Goal: Task Accomplishment & Management: Manage account settings

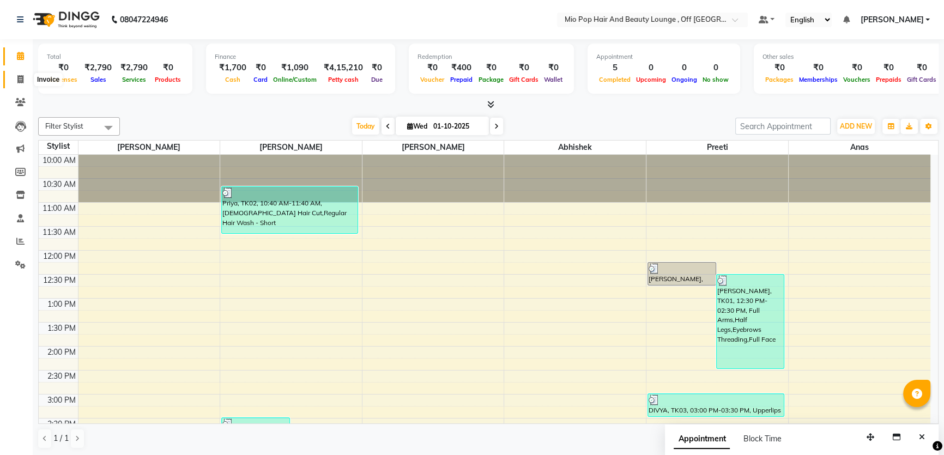
scroll to position [304, 0]
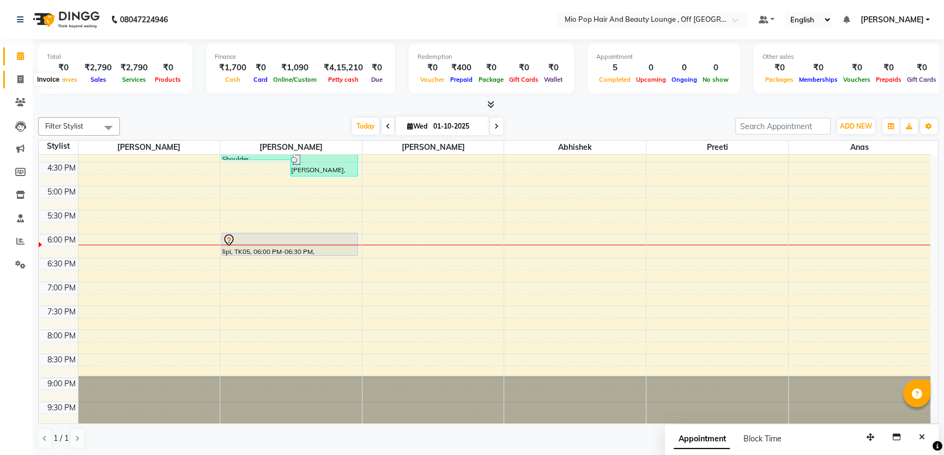
click at [22, 74] on span at bounding box center [20, 80] width 19 height 13
select select "service"
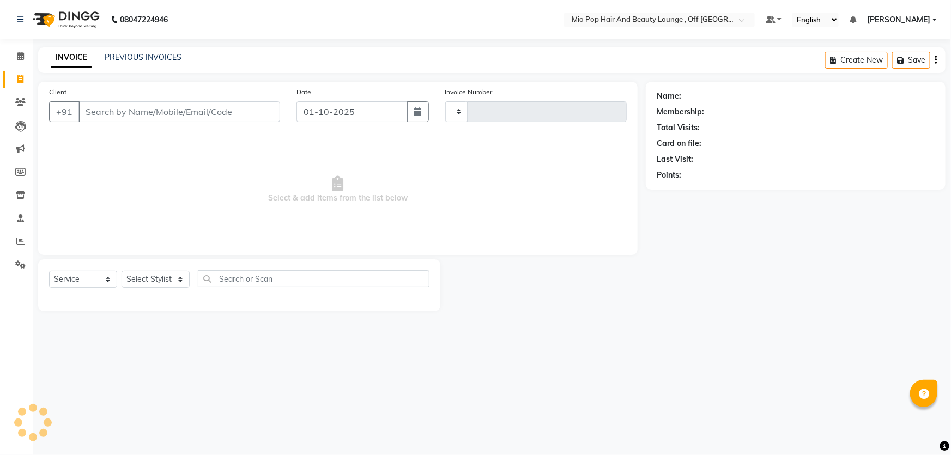
type input "1577"
select select "6567"
click at [162, 277] on select "Select Stylist" at bounding box center [156, 279] width 68 height 17
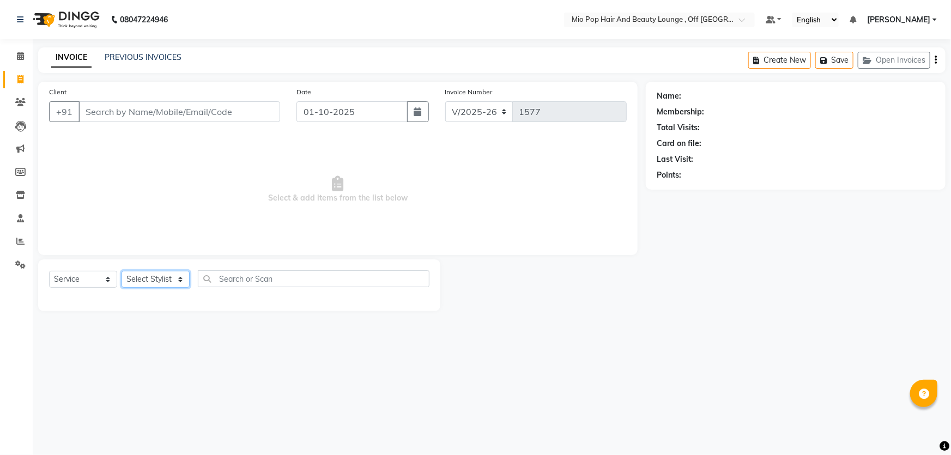
select select "55180"
click at [122, 271] on select "Select Stylist Abhishek anas [PERSON_NAME] [PERSON_NAME] [PERSON_NAME] preeti […" at bounding box center [156, 279] width 68 height 17
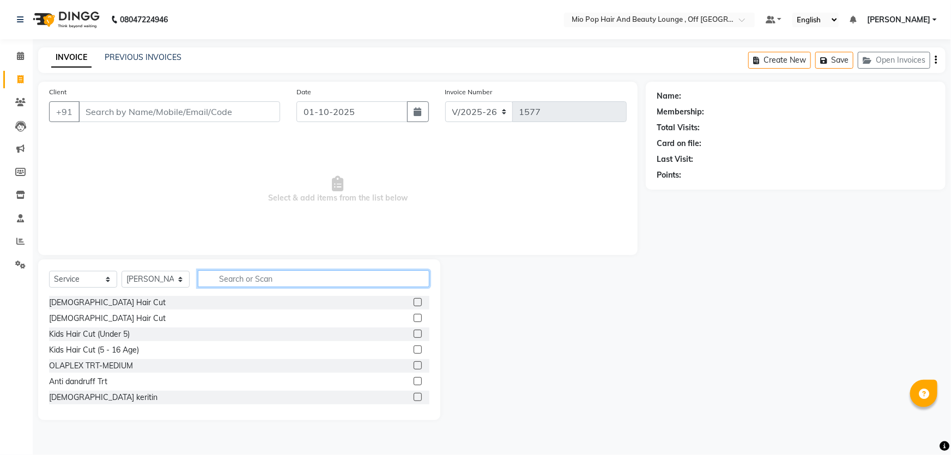
click at [294, 278] on input "text" at bounding box center [314, 278] width 232 height 17
type input "re"
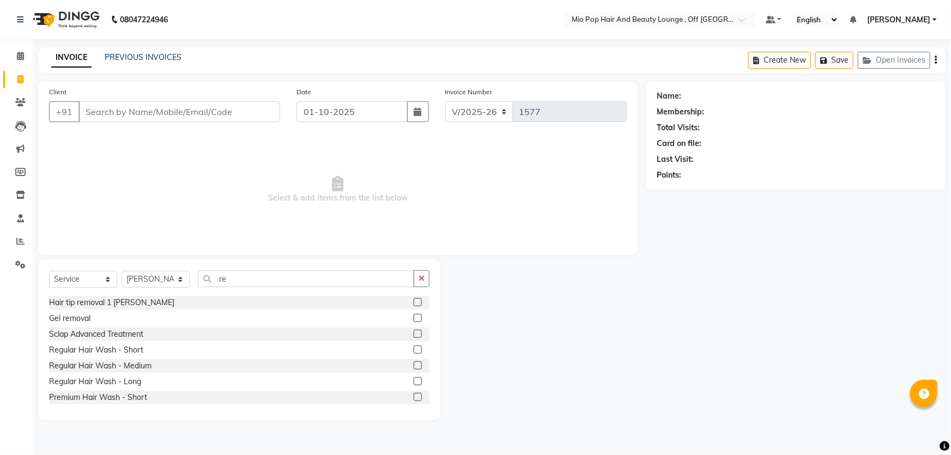
click at [414, 365] on label at bounding box center [418, 365] width 8 height 8
click at [414, 365] on input "checkbox" at bounding box center [417, 366] width 7 height 7
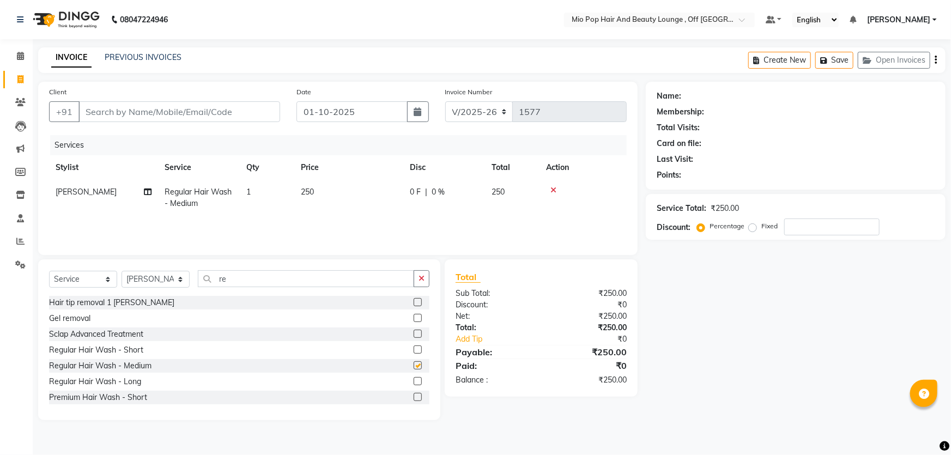
checkbox input "false"
click at [218, 111] on input "Client" at bounding box center [180, 111] width 202 height 21
click at [193, 116] on input "Client" at bounding box center [180, 111] width 202 height 21
type input "8"
type input "0"
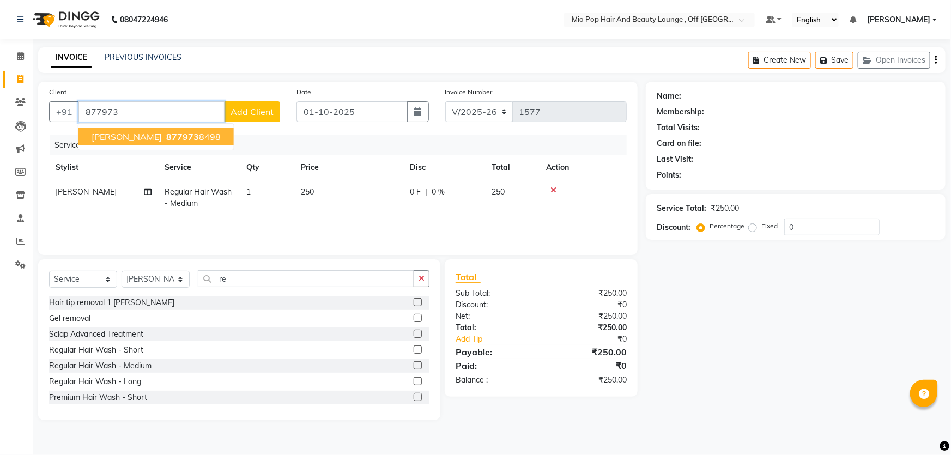
click at [164, 136] on ngb-highlight "877973 8498" at bounding box center [192, 136] width 57 height 11
type input "8779738498"
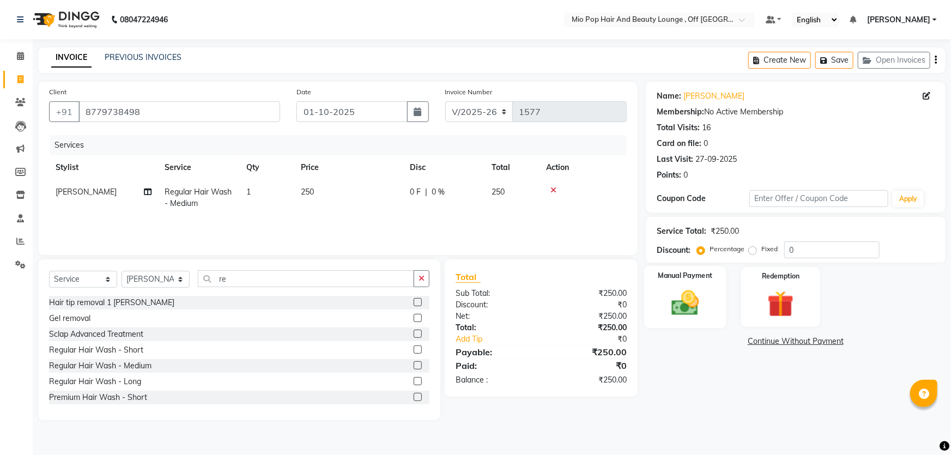
click at [700, 288] on img at bounding box center [686, 303] width 45 height 32
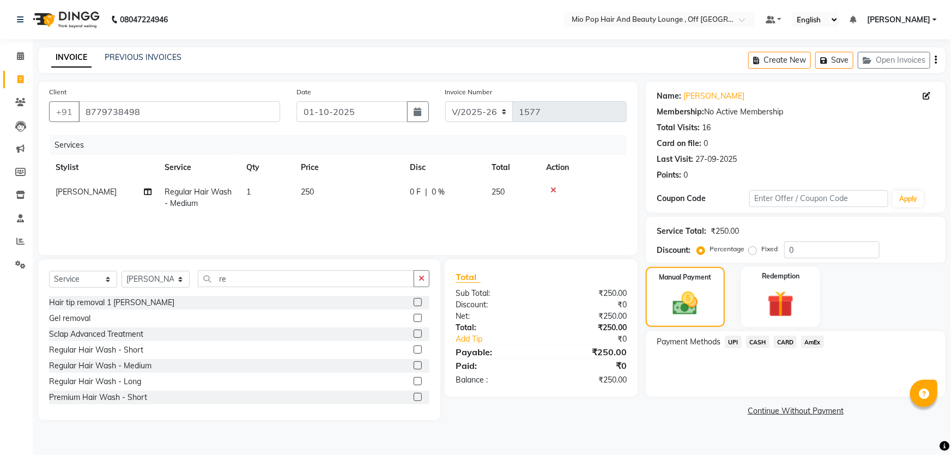
click at [731, 342] on span "UPI" at bounding box center [733, 342] width 17 height 13
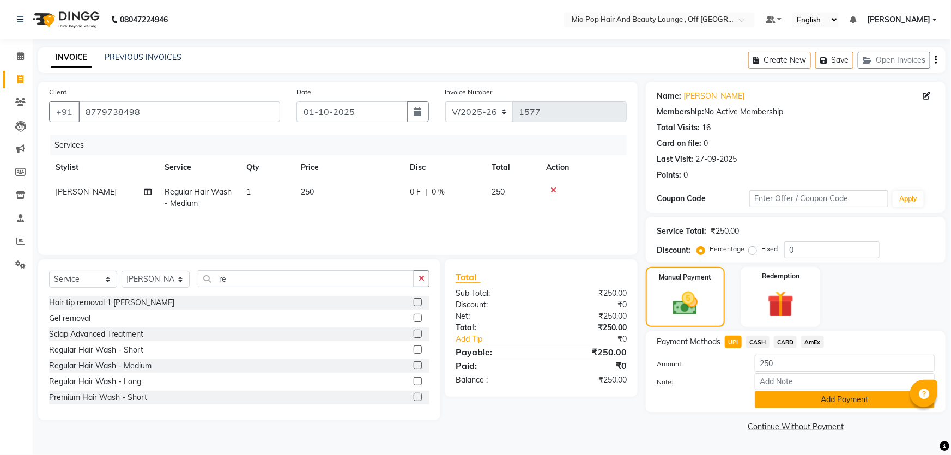
click at [791, 396] on button "Add Payment" at bounding box center [845, 399] width 180 height 17
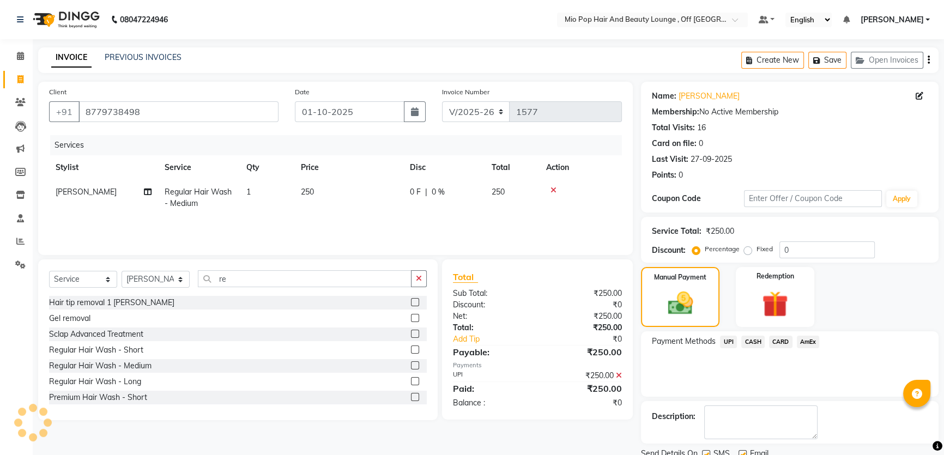
scroll to position [41, 0]
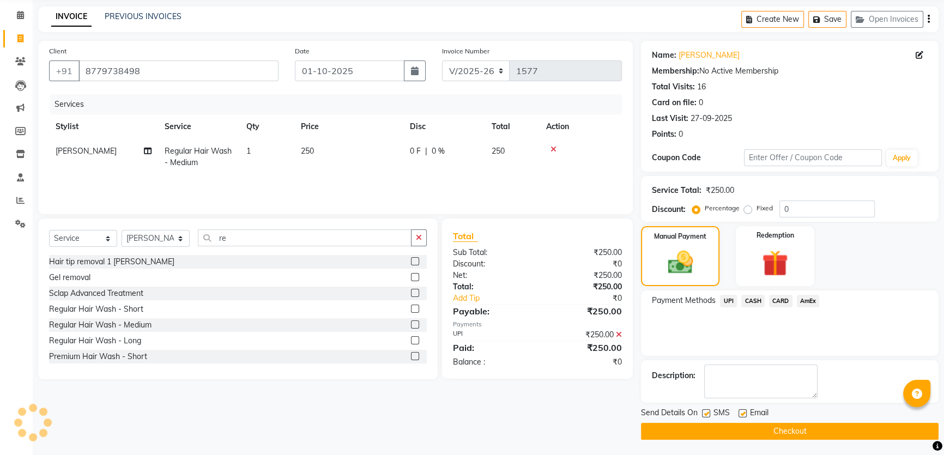
click at [728, 429] on button "Checkout" at bounding box center [790, 431] width 298 height 17
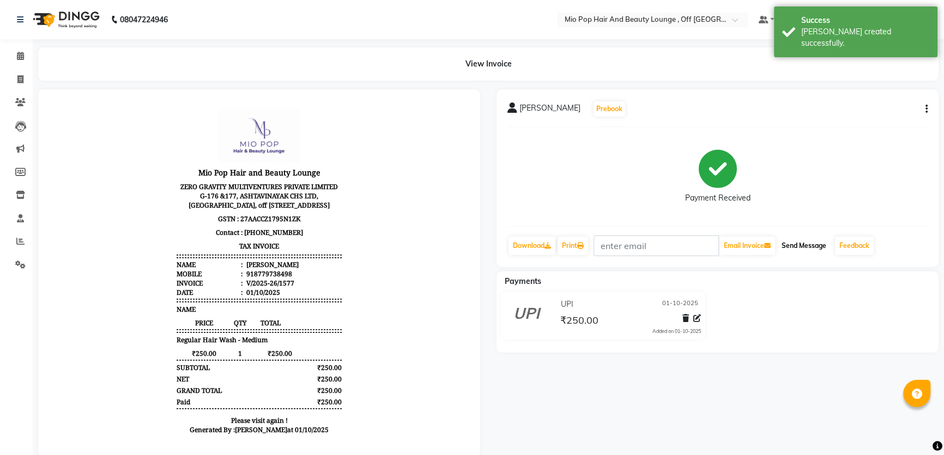
click at [804, 247] on button "Send Message" at bounding box center [804, 246] width 53 height 19
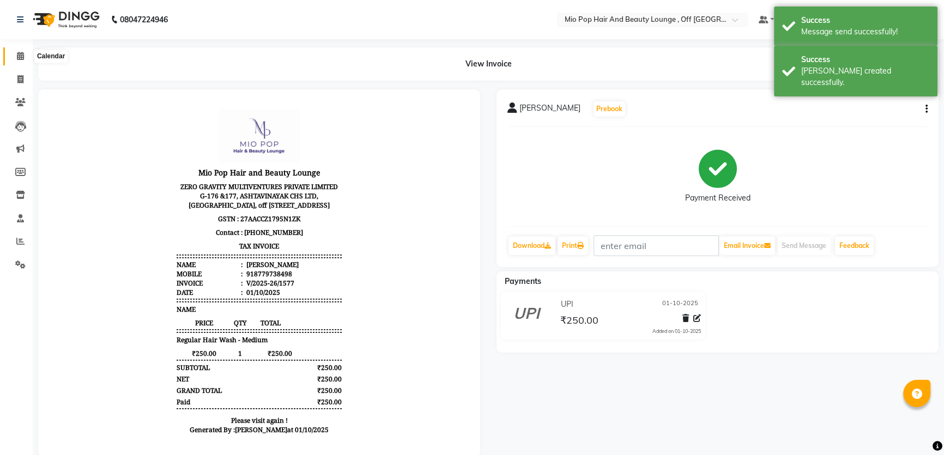
click at [20, 52] on icon at bounding box center [20, 56] width 7 height 8
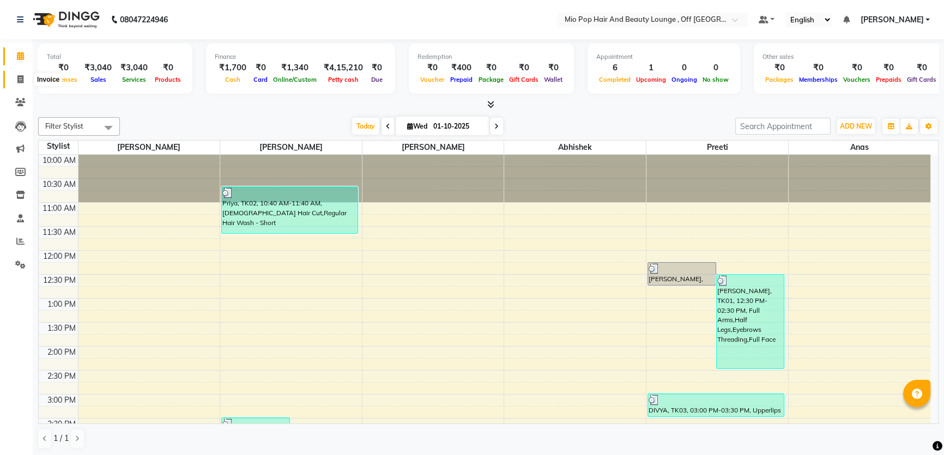
click at [17, 76] on icon at bounding box center [20, 79] width 6 height 8
select select "service"
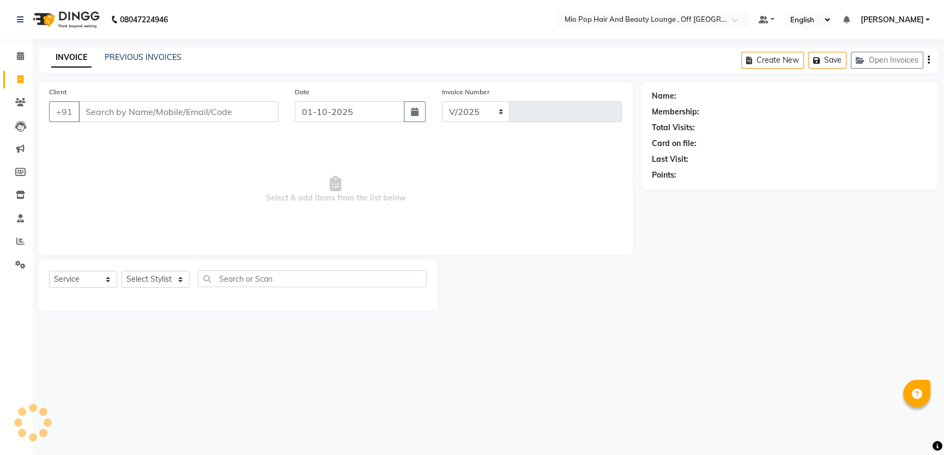
select select "6567"
type input "1578"
click at [26, 56] on span at bounding box center [20, 56] width 19 height 13
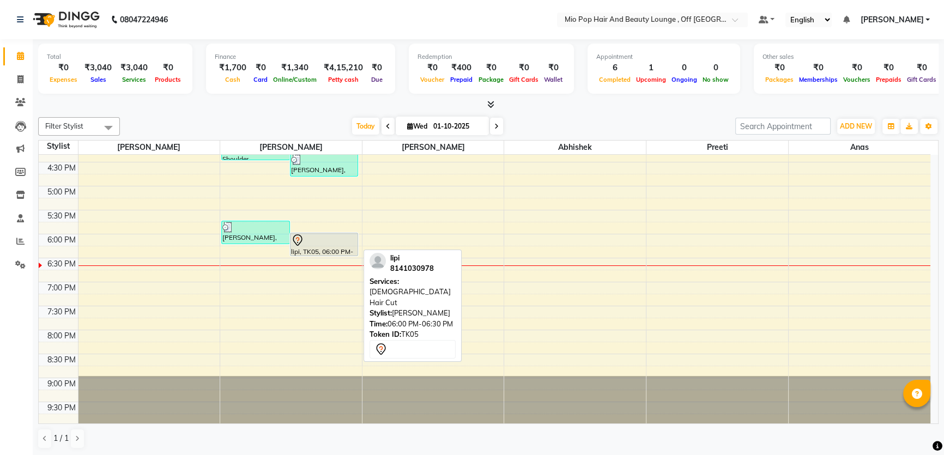
click at [316, 239] on div at bounding box center [324, 240] width 67 height 13
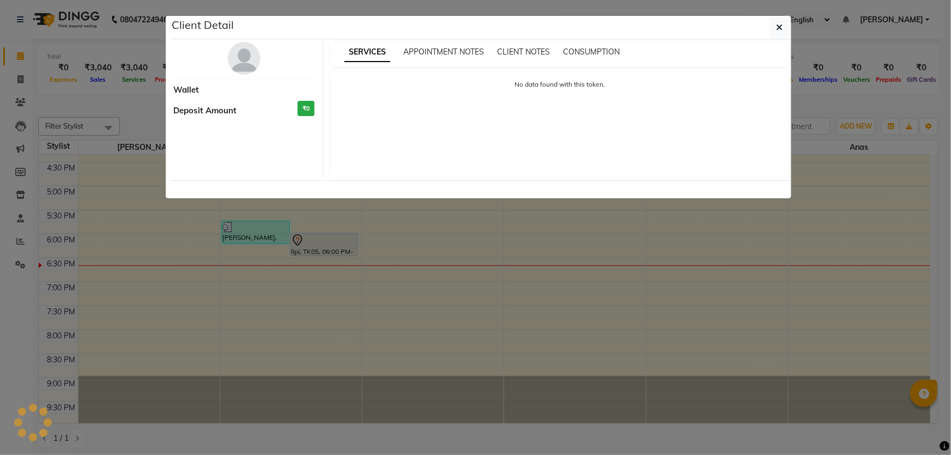
select select "7"
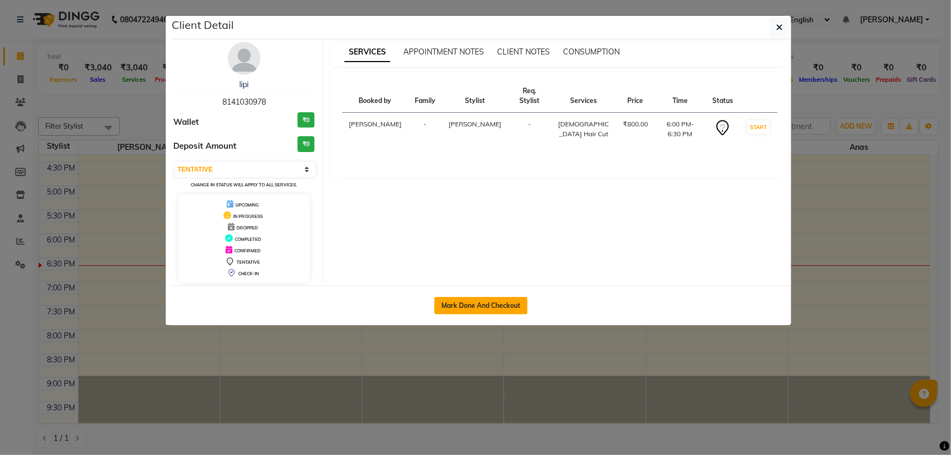
click at [470, 306] on button "Mark Done And Checkout" at bounding box center [481, 305] width 93 height 17
select select "6567"
select select "service"
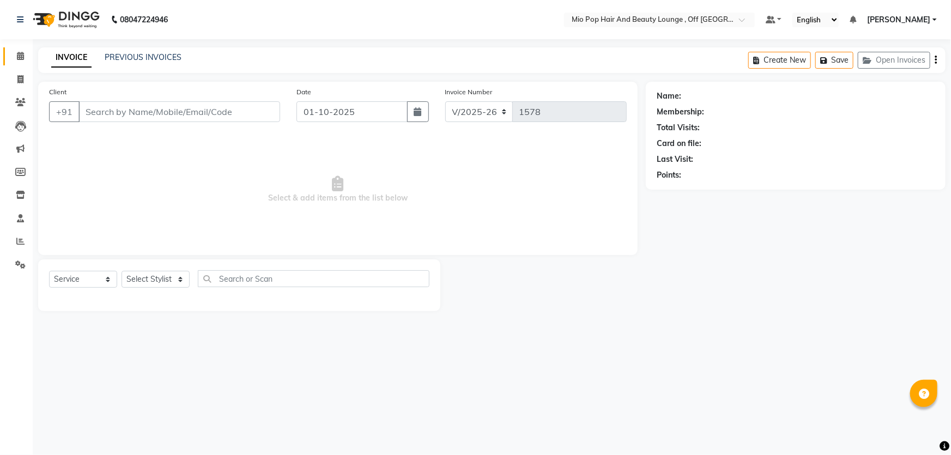
type input "8141030978"
select select "55180"
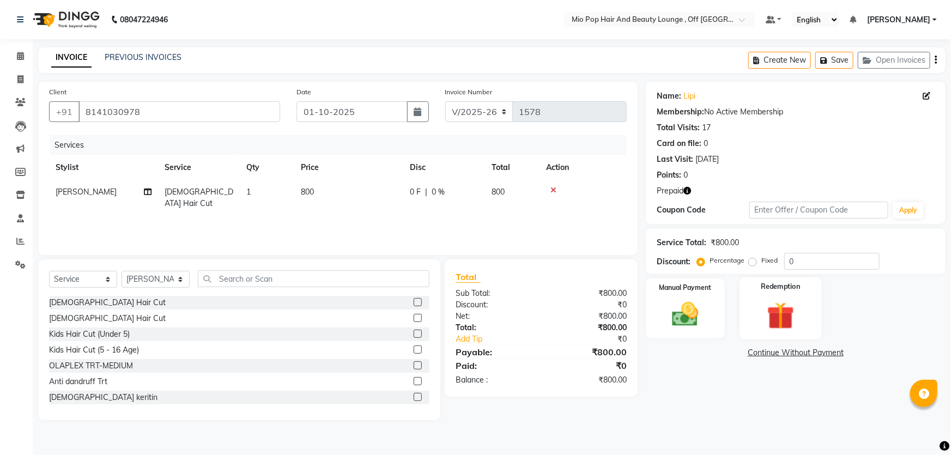
click at [765, 288] on label "Redemption" at bounding box center [781, 287] width 39 height 10
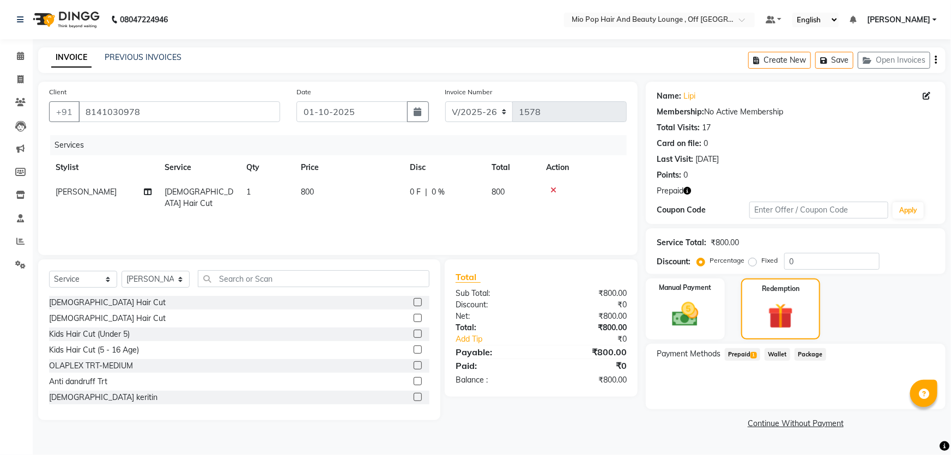
click at [734, 353] on span "Prepaid 1" at bounding box center [742, 354] width 35 height 13
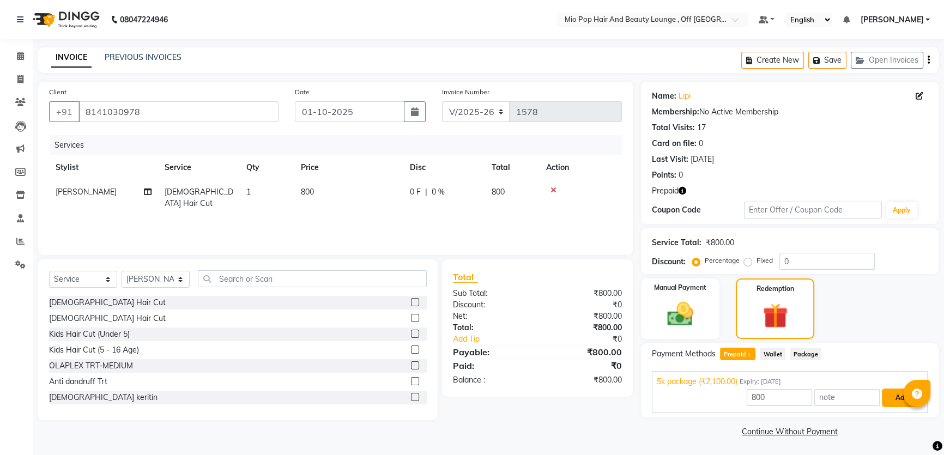
click at [900, 397] on button "Add" at bounding box center [902, 398] width 40 height 19
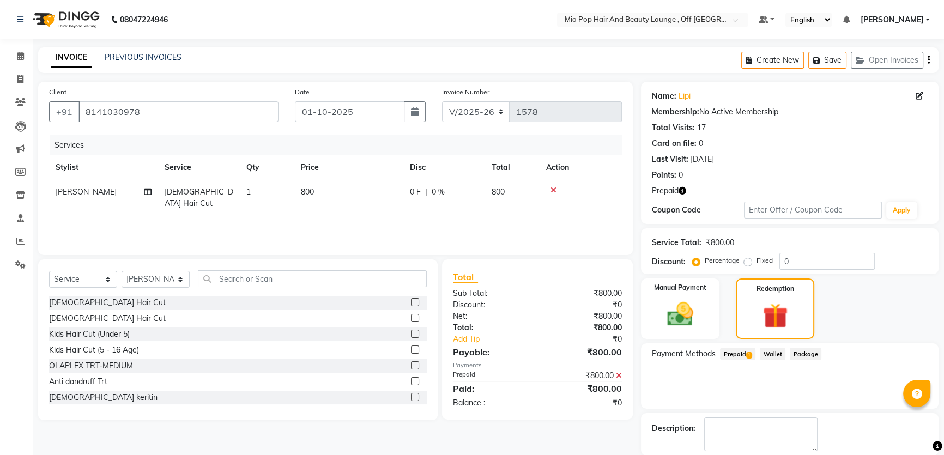
scroll to position [53, 0]
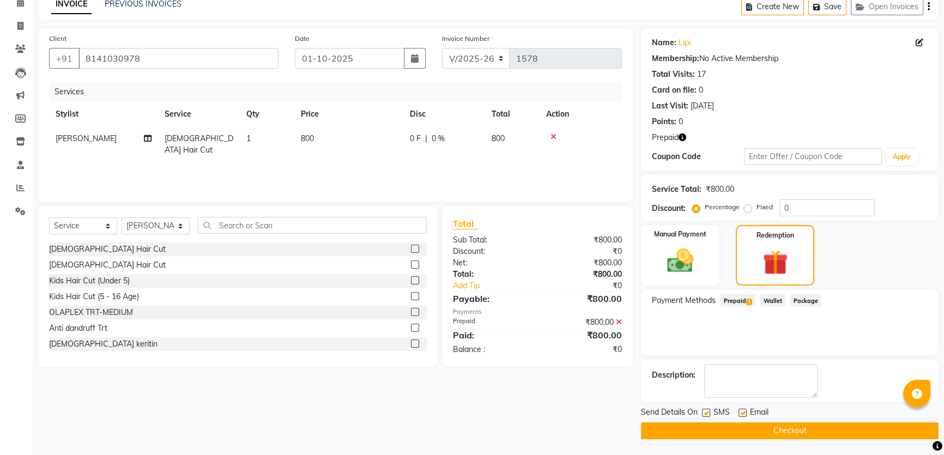
click at [808, 433] on button "Checkout" at bounding box center [790, 431] width 298 height 17
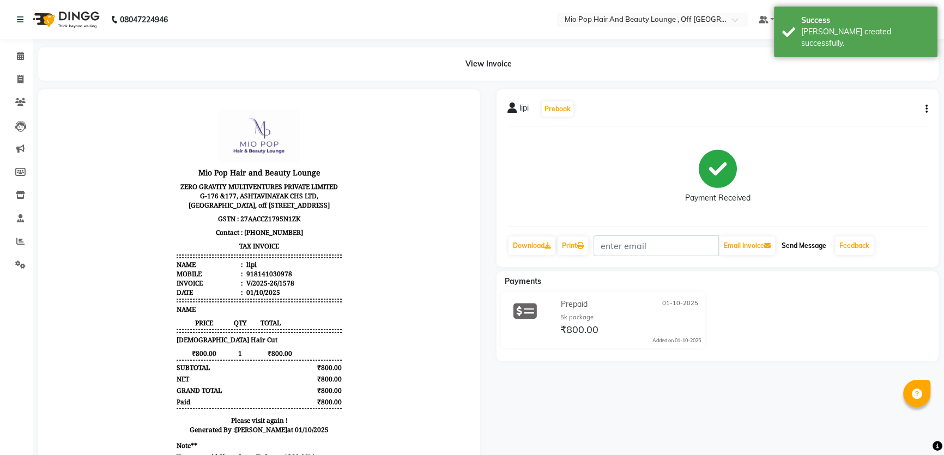
click at [793, 242] on button "Send Message" at bounding box center [804, 246] width 53 height 19
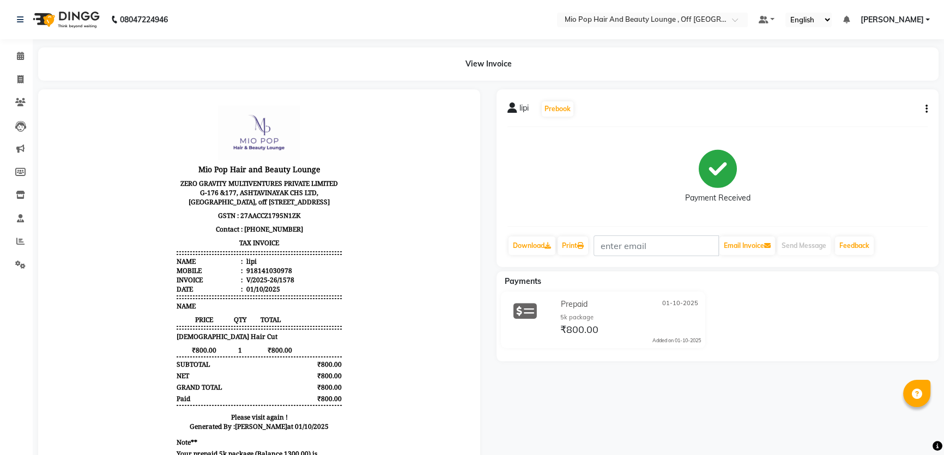
scroll to position [8, 0]
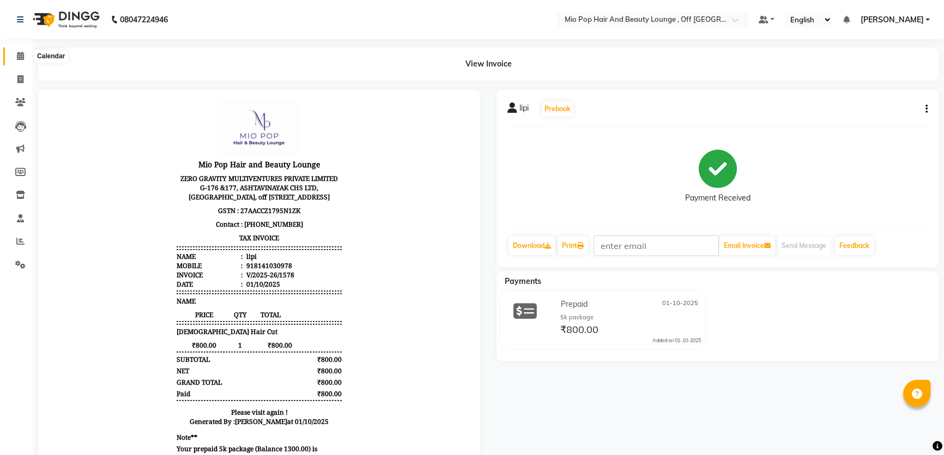
click at [21, 57] on icon at bounding box center [20, 56] width 7 height 8
